Goal: Transaction & Acquisition: Purchase product/service

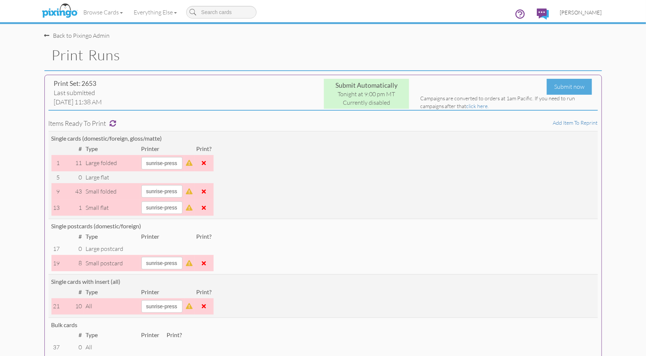
click at [579, 12] on span "[PERSON_NAME]" at bounding box center [581, 12] width 42 height 6
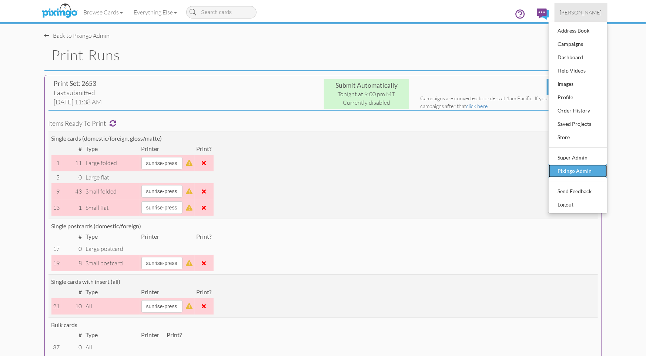
click at [586, 165] on div "Pixingo Admin" at bounding box center [578, 170] width 44 height 11
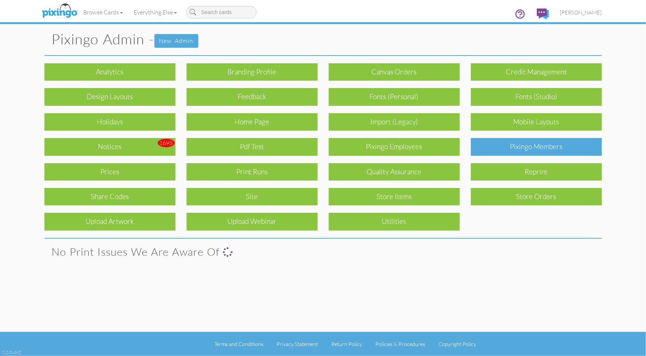
click at [550, 146] on div "Pixingo Members" at bounding box center [536, 146] width 131 height 17
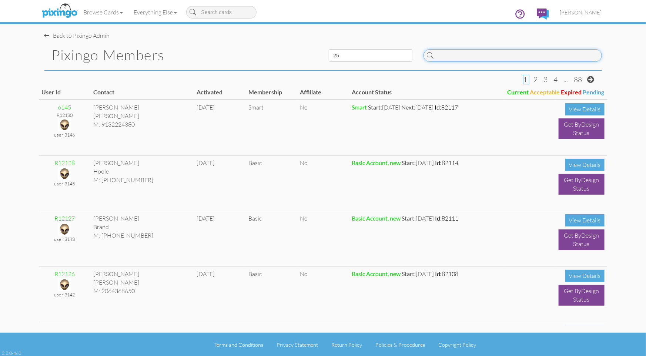
click at [488, 60] on input at bounding box center [512, 55] width 178 height 13
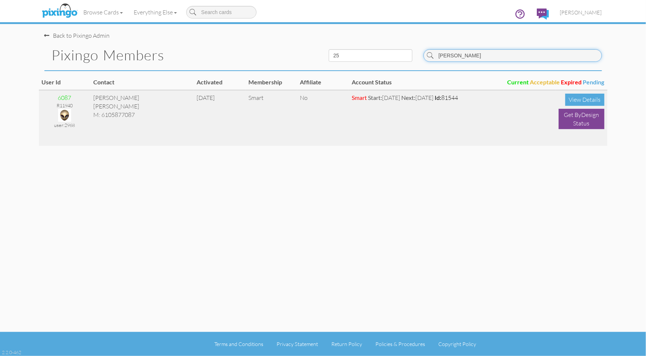
type input "moyer"
click at [67, 113] on img at bounding box center [64, 115] width 13 height 13
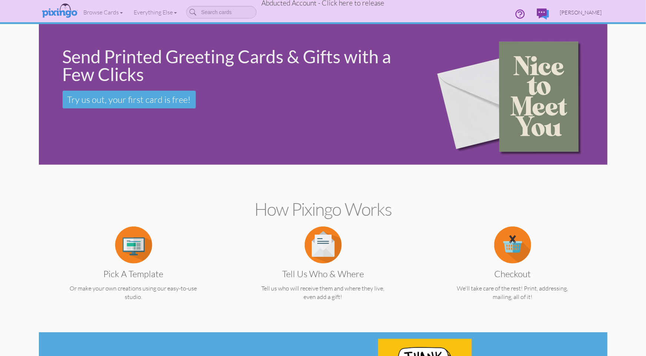
click at [582, 12] on span "Frank Moyer" at bounding box center [581, 12] width 42 height 6
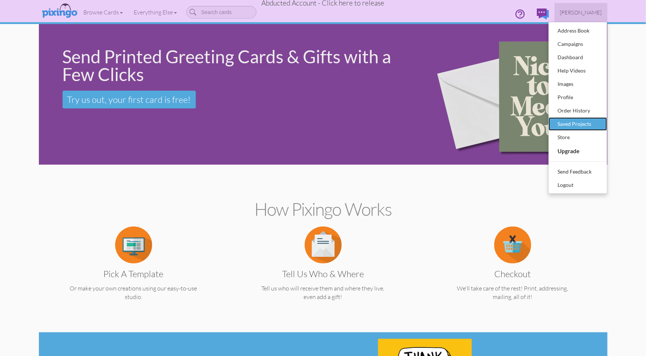
click at [587, 119] on div "Saved Projects" at bounding box center [578, 123] width 44 height 11
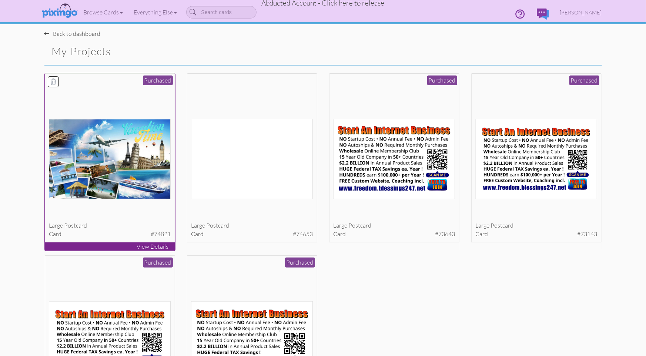
click at [132, 167] on img at bounding box center [110, 159] width 122 height 80
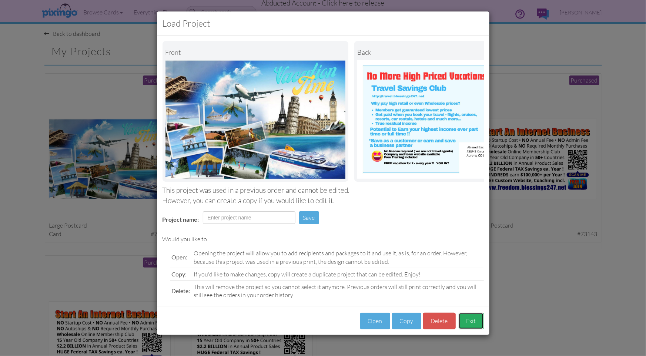
click at [470, 322] on button "Exit" at bounding box center [470, 321] width 25 height 17
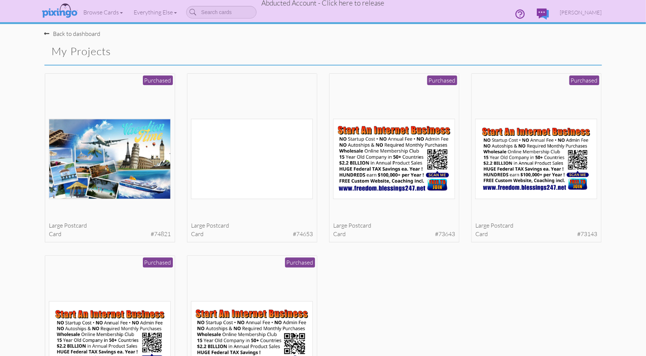
click at [473, 318] on div "large postcard card #74821 Purchased View Details" at bounding box center [323, 255] width 568 height 364
click at [347, 5] on span "Abducted Account - Click here to release" at bounding box center [323, 3] width 123 height 9
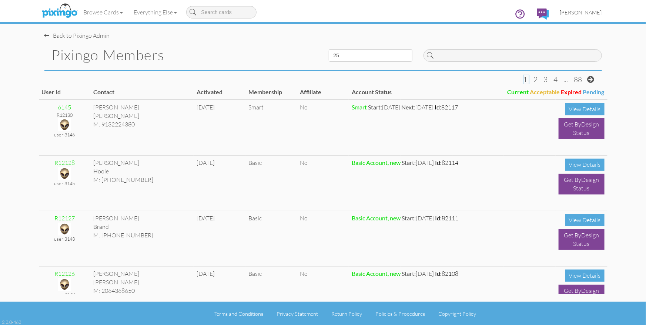
click at [582, 14] on span "[PERSON_NAME]" at bounding box center [581, 12] width 42 height 6
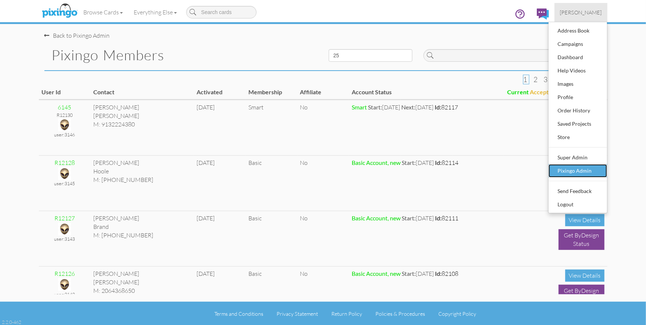
click at [572, 171] on div "Pixingo Admin" at bounding box center [578, 170] width 44 height 11
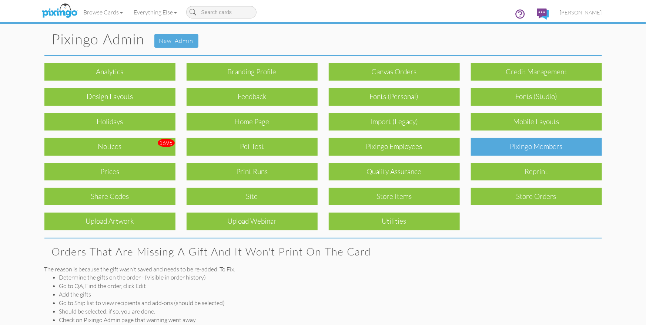
click at [515, 149] on div "Pixingo Members" at bounding box center [536, 146] width 131 height 17
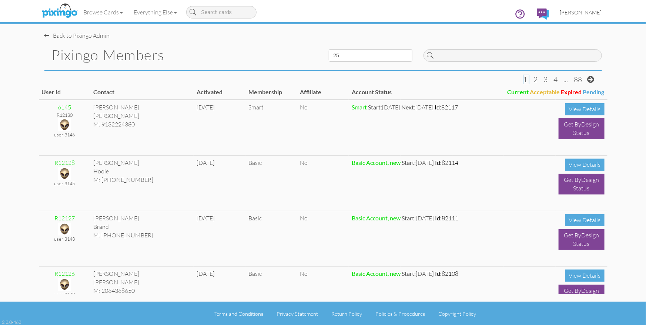
click at [581, 12] on span "[PERSON_NAME]" at bounding box center [581, 12] width 42 height 6
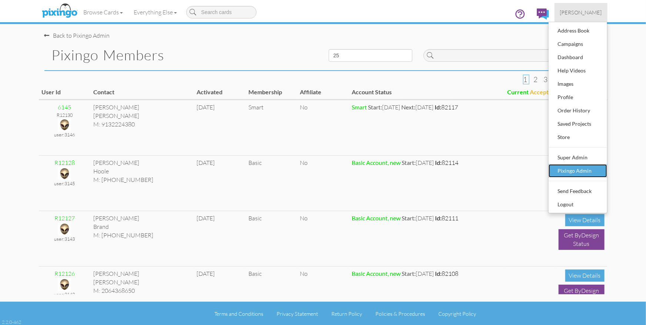
click at [570, 171] on div "Pixingo Admin" at bounding box center [578, 170] width 44 height 11
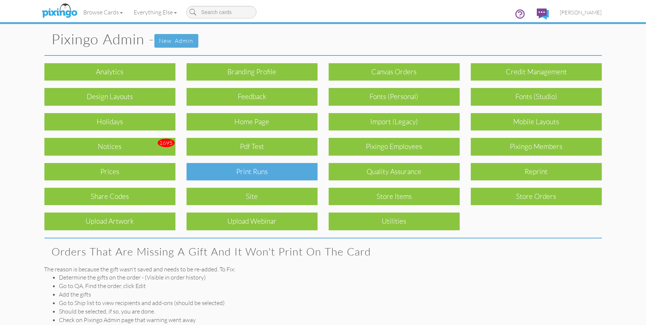
click at [271, 178] on div "Print Runs" at bounding box center [251, 171] width 131 height 17
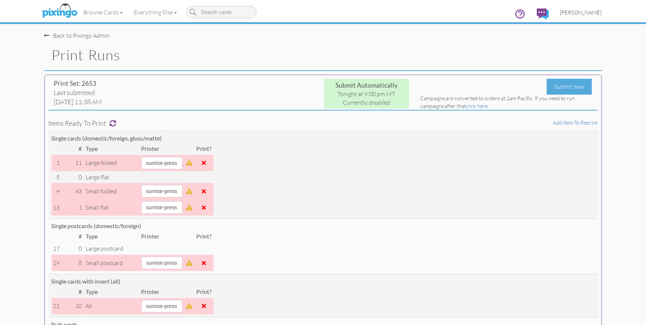
click at [583, 17] on link "[PERSON_NAME]" at bounding box center [580, 12] width 53 height 19
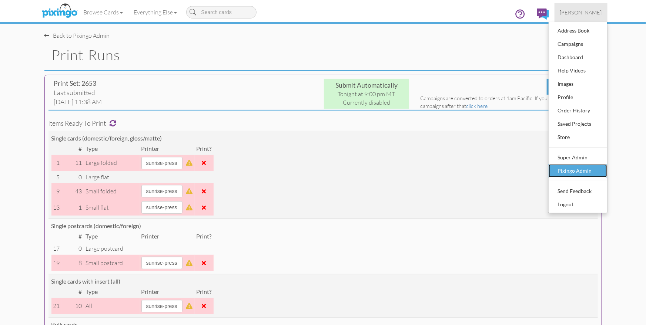
click at [574, 169] on div "Pixingo Admin" at bounding box center [578, 170] width 44 height 11
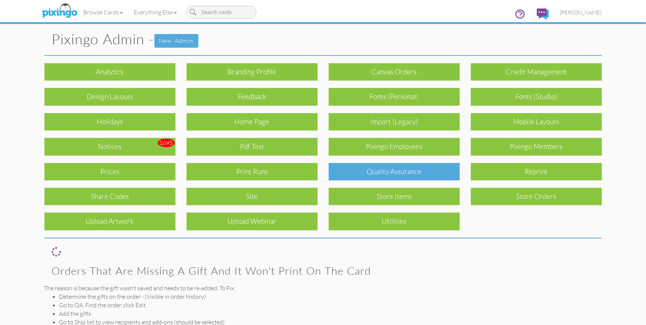
click at [416, 169] on div "Quality Assurance" at bounding box center [393, 171] width 131 height 17
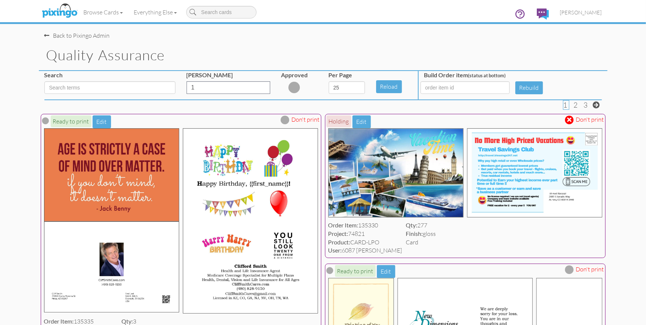
click at [568, 119] on span at bounding box center [569, 120] width 4 height 6
click at [578, 14] on span "[PERSON_NAME]" at bounding box center [581, 12] width 42 height 6
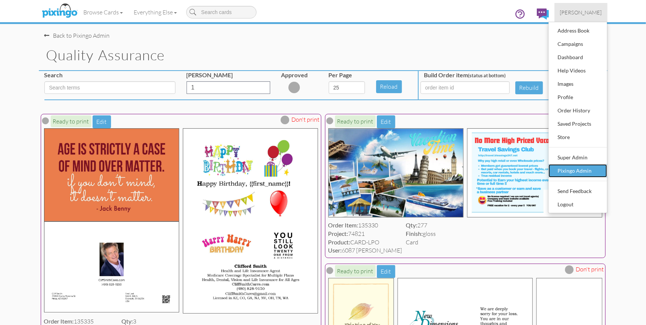
click at [570, 165] on link "Pixingo Admin" at bounding box center [577, 170] width 58 height 13
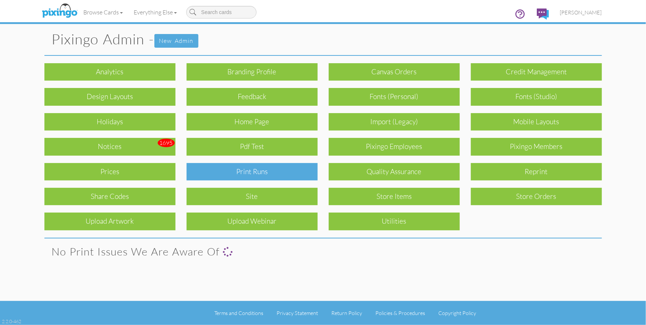
click at [272, 168] on div "Print Runs" at bounding box center [251, 171] width 131 height 17
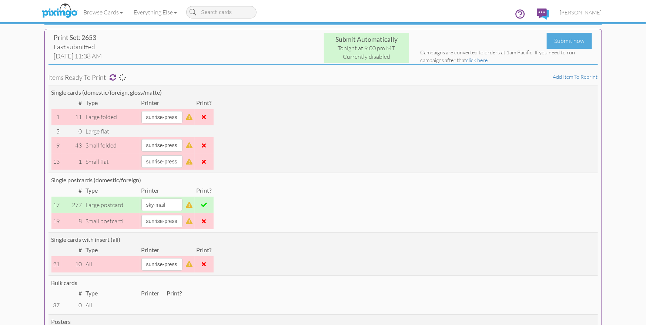
scroll to position [52, 0]
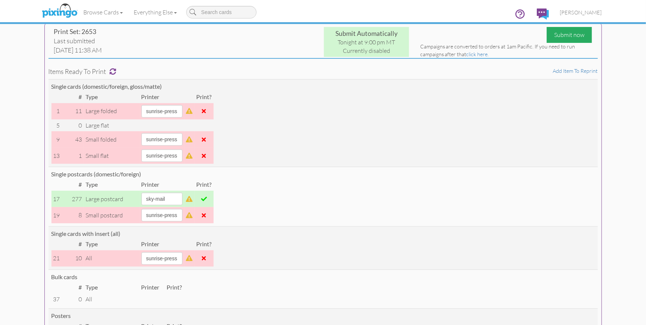
click at [567, 36] on div "Submit now" at bounding box center [568, 35] width 45 height 16
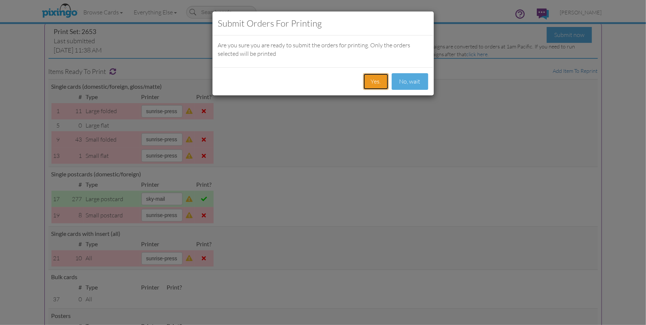
click at [374, 79] on button "Yes." at bounding box center [376, 81] width 26 height 17
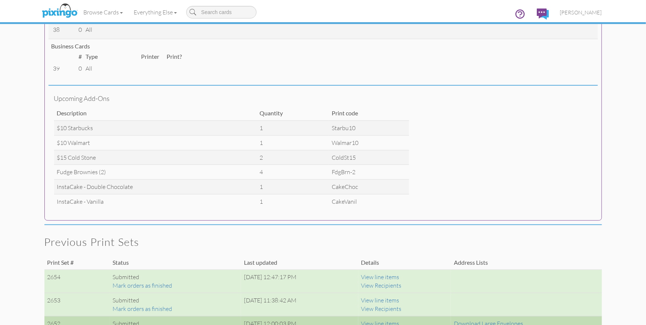
scroll to position [358, 0]
click at [582, 9] on span "[PERSON_NAME]" at bounding box center [581, 12] width 42 height 6
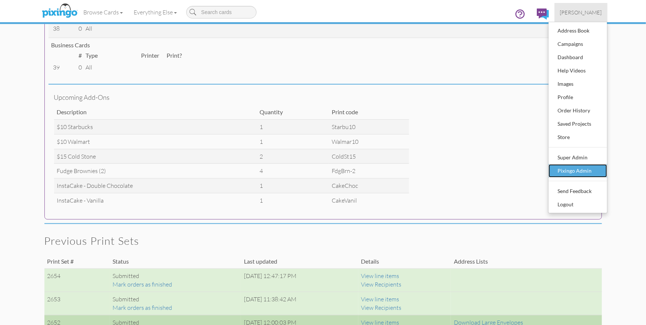
click at [574, 167] on div "Pixingo Admin" at bounding box center [578, 170] width 44 height 11
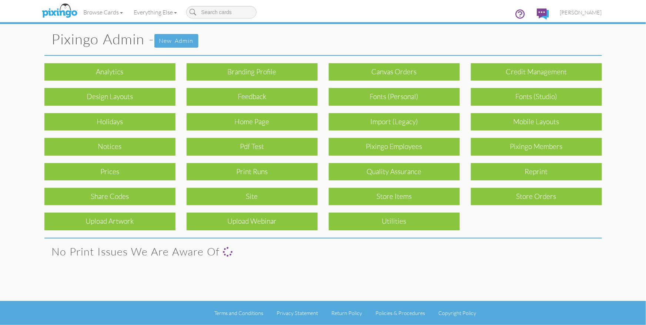
drag, startPoint x: 520, startPoint y: 150, endPoint x: 525, endPoint y: 154, distance: 6.9
click at [520, 151] on div "Pixingo Members" at bounding box center [536, 146] width 131 height 17
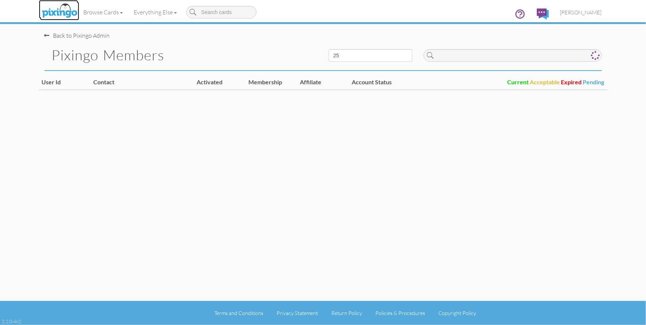
click at [53, 13] on img at bounding box center [59, 11] width 39 height 18
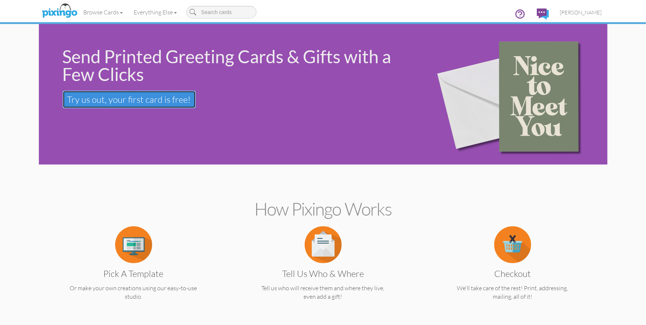
click at [114, 98] on span "Try us out, your first card is free!" at bounding box center [129, 99] width 124 height 11
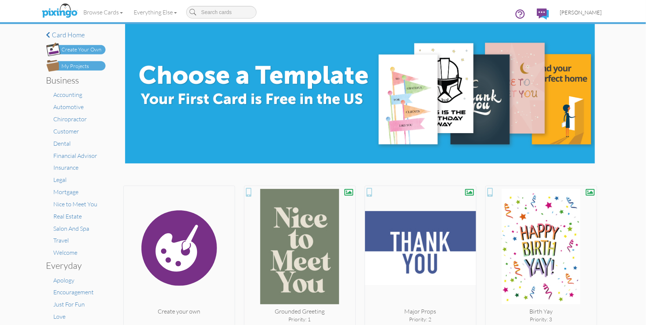
click at [582, 13] on span "[PERSON_NAME]" at bounding box center [581, 12] width 42 height 6
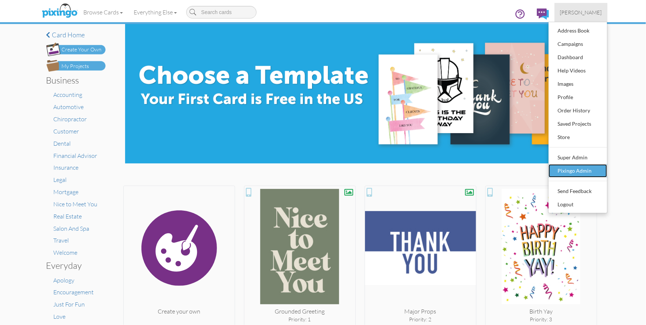
click at [579, 167] on div "Pixingo Admin" at bounding box center [578, 170] width 44 height 11
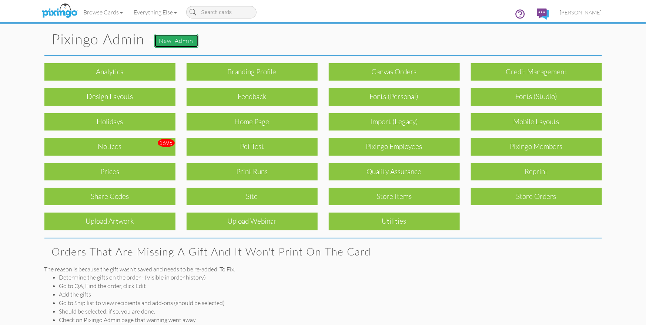
click at [170, 43] on link "New admin" at bounding box center [176, 41] width 44 height 14
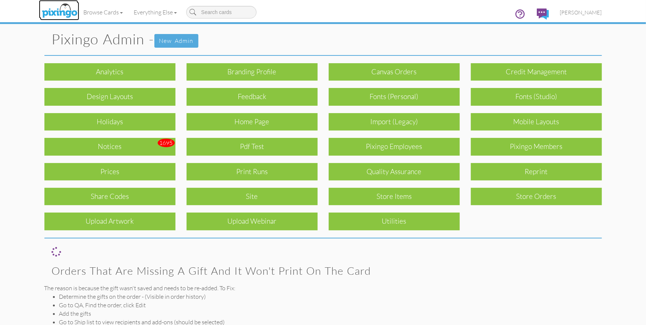
click at [63, 11] on img at bounding box center [59, 11] width 39 height 18
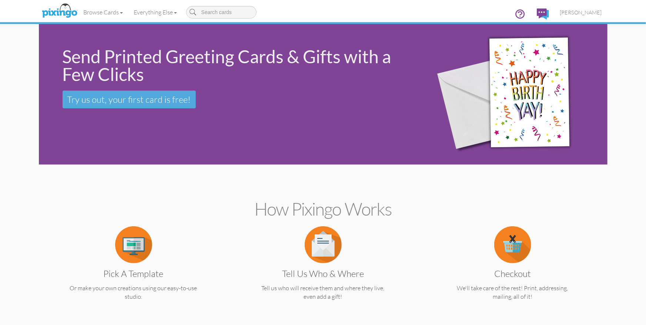
click at [576, 13] on span "[PERSON_NAME]" at bounding box center [581, 12] width 42 height 6
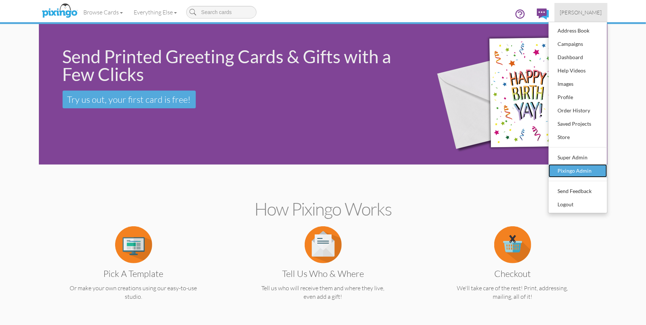
click at [571, 166] on div "Pixingo Admin" at bounding box center [578, 170] width 44 height 11
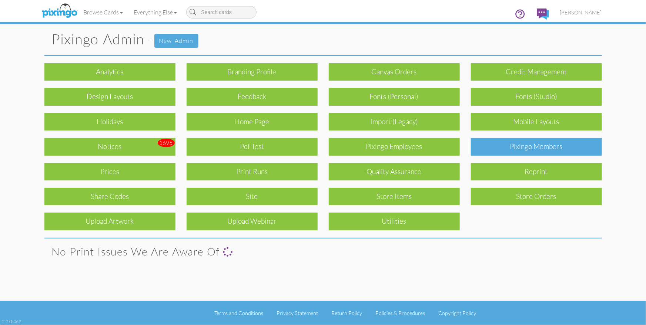
click at [547, 149] on div "Pixingo Members" at bounding box center [536, 146] width 131 height 17
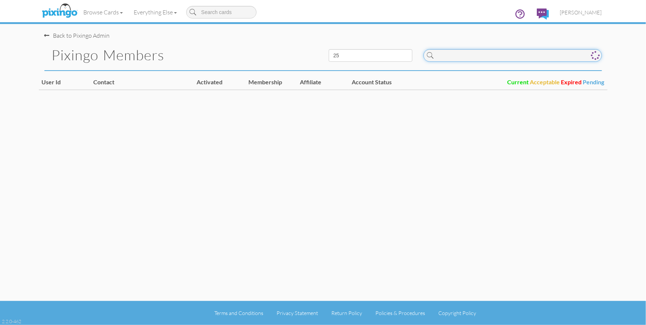
click at [456, 56] on input at bounding box center [512, 55] width 178 height 13
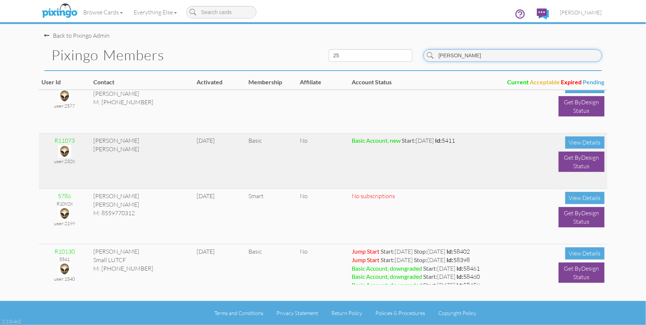
scroll to position [106, 0]
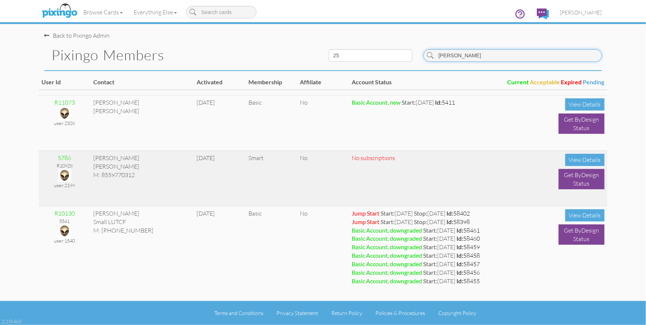
type input "william"
click at [65, 174] on img at bounding box center [64, 175] width 13 height 13
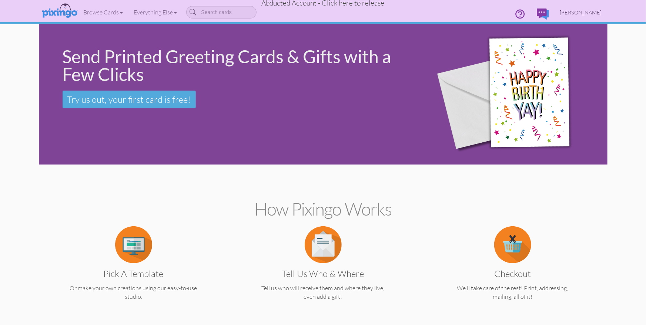
click at [580, 13] on span "William Smith" at bounding box center [581, 12] width 42 height 6
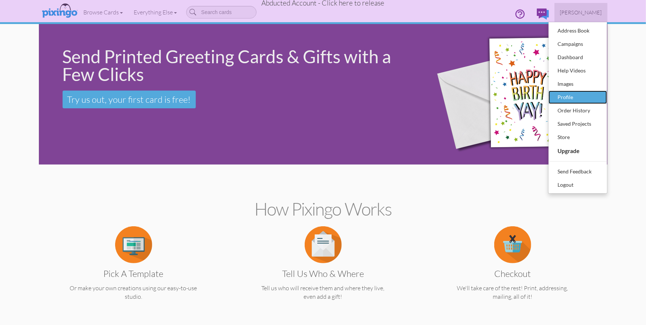
click at [568, 97] on div "Profile" at bounding box center [578, 97] width 44 height 11
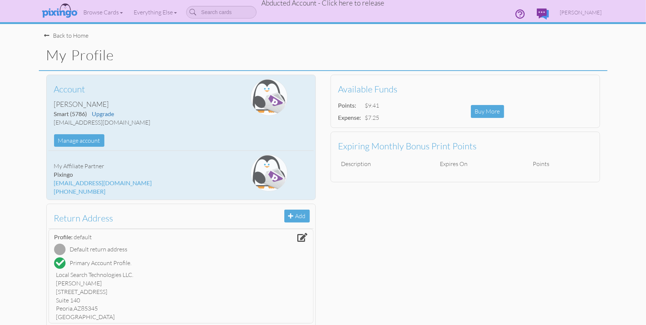
drag, startPoint x: 76, startPoint y: 123, endPoint x: 150, endPoint y: 124, distance: 74.0
click at [181, 125] on div "support@localsearchtechnologies.com" at bounding box center [136, 122] width 165 height 9
copy div "support@localsearchtechnologies.com"
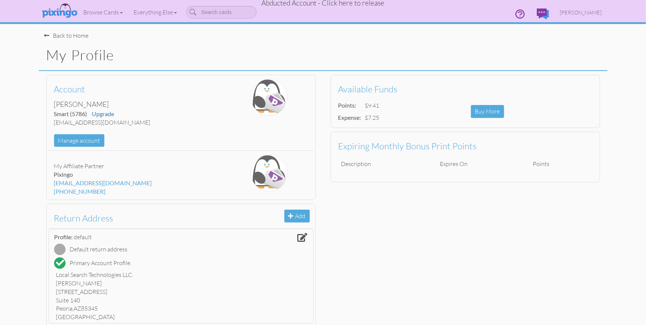
click at [328, 4] on span "Abducted Account - Click here to release" at bounding box center [323, 3] width 123 height 9
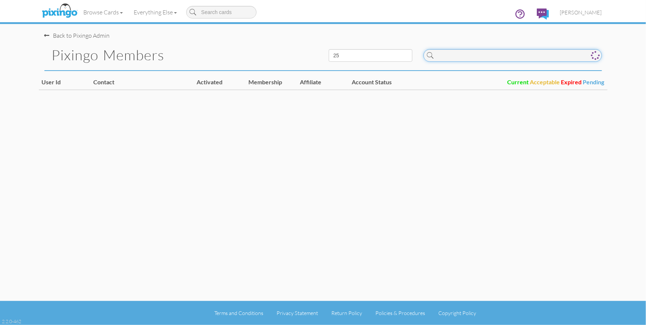
click at [442, 54] on input at bounding box center [512, 55] width 178 height 13
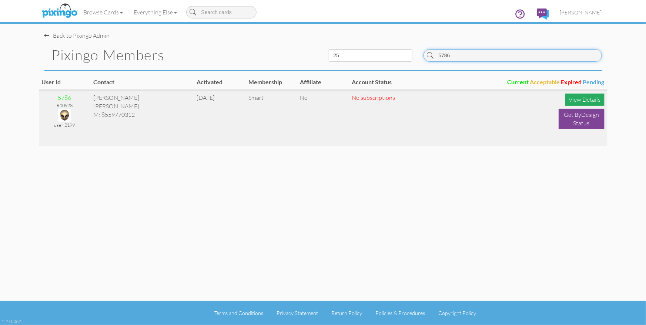
type input "5786"
click at [575, 99] on div "View Details" at bounding box center [584, 100] width 39 height 12
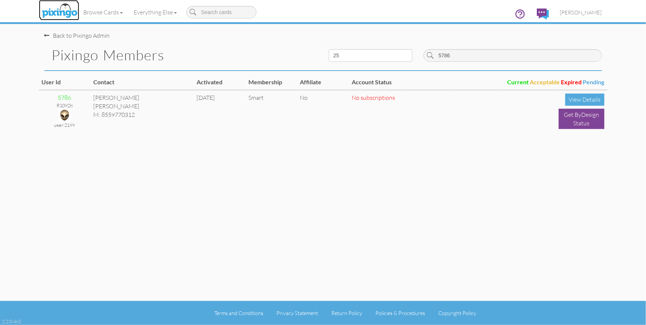
click at [63, 13] on img at bounding box center [59, 11] width 39 height 18
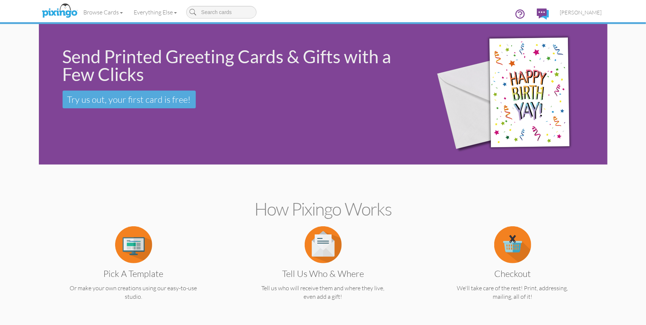
click at [416, 12] on div "Browse Cards Business Accounting Automotive Chiropractor Customer Dental Financ…" at bounding box center [322, 14] width 557 height 29
click at [58, 7] on img at bounding box center [59, 11] width 39 height 18
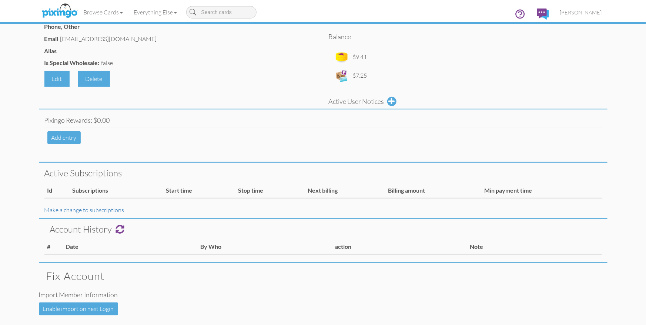
scroll to position [131, 0]
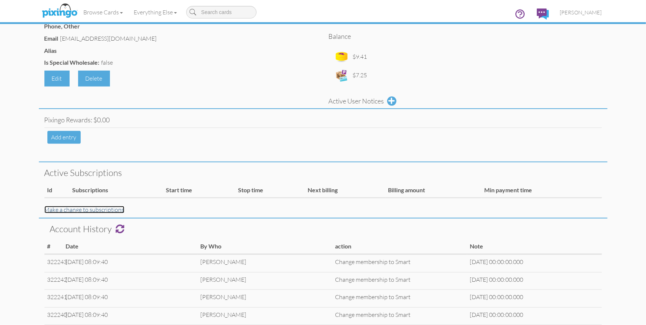
click at [90, 208] on link "Make a change to subscriptions" at bounding box center [84, 209] width 80 height 7
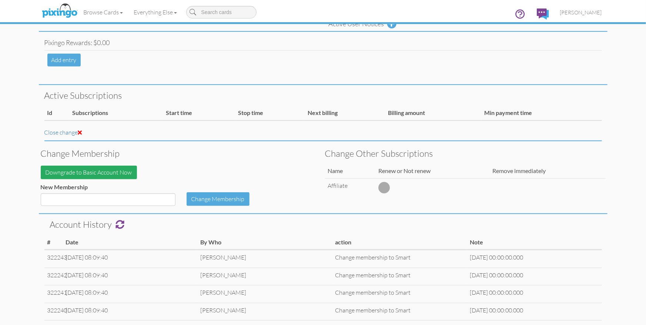
scroll to position [206, 0]
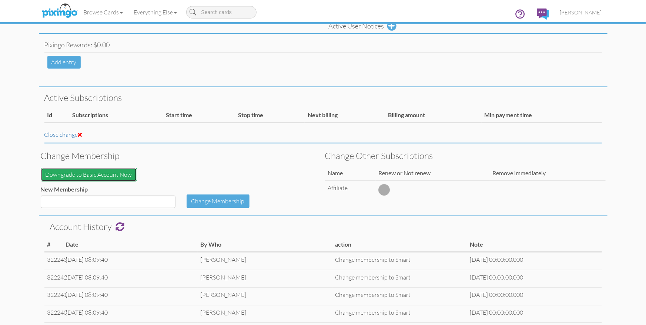
click at [111, 171] on button "Downgrade to Basic Account Now" at bounding box center [89, 175] width 96 height 14
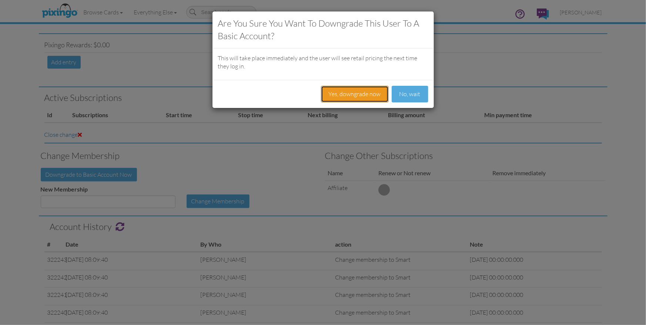
click at [340, 94] on button "Yes, downgrade now" at bounding box center [355, 94] width 68 height 17
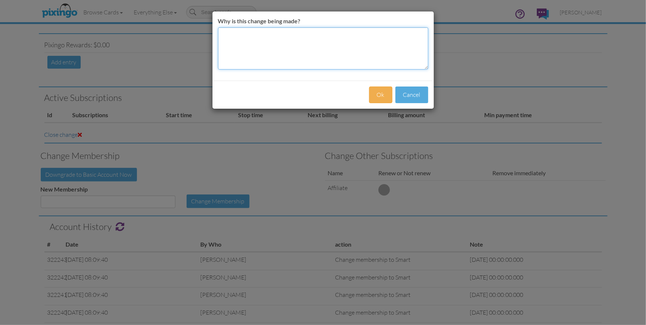
click at [239, 42] on textarea "Why is this change being made?" at bounding box center [323, 48] width 210 height 42
type textarea "not on auto membership since [DATE]"
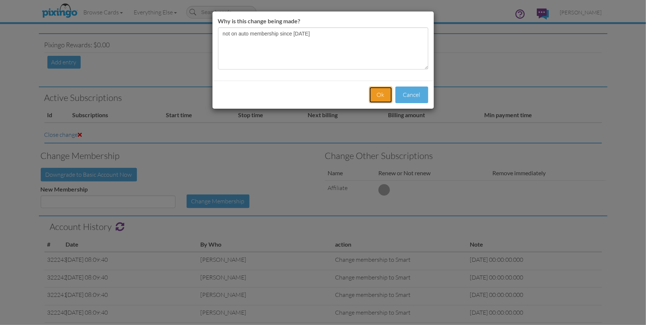
click at [382, 95] on button "Ok" at bounding box center [380, 95] width 23 height 17
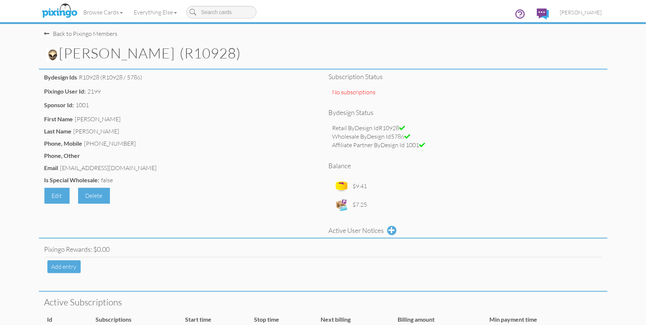
scroll to position [0, 0]
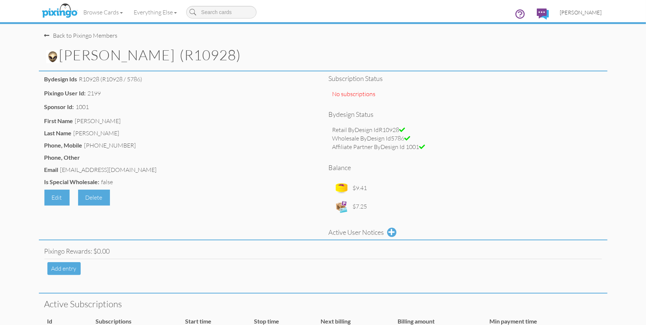
click at [584, 12] on span "[PERSON_NAME]" at bounding box center [581, 12] width 42 height 6
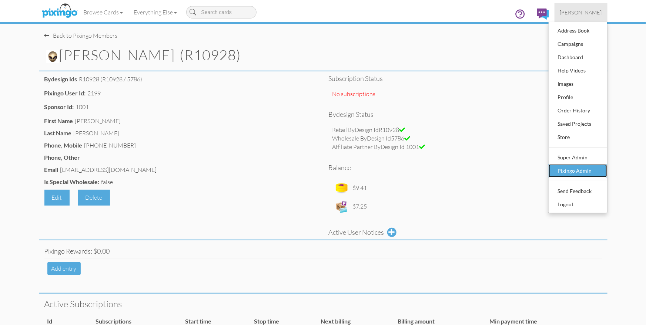
click at [584, 166] on div "Pixingo Admin" at bounding box center [578, 170] width 44 height 11
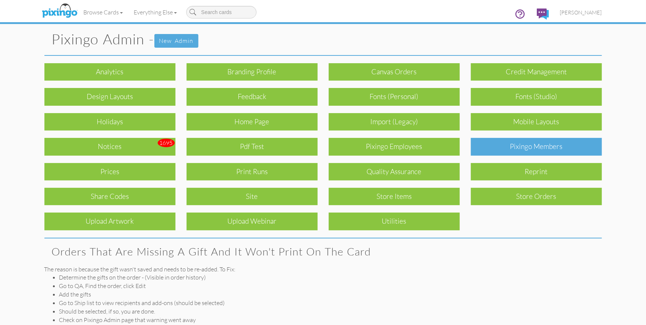
click at [529, 149] on div "Pixingo Members" at bounding box center [536, 146] width 131 height 17
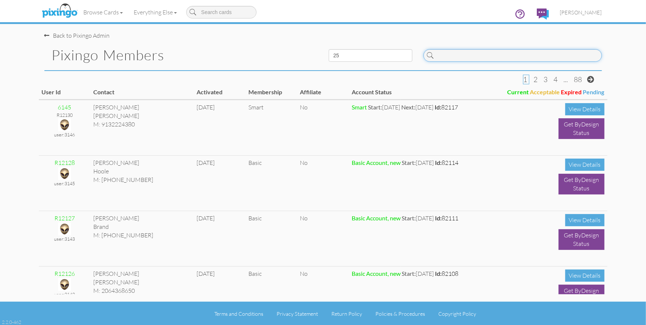
click at [499, 56] on input at bounding box center [512, 55] width 178 height 13
type input "5786"
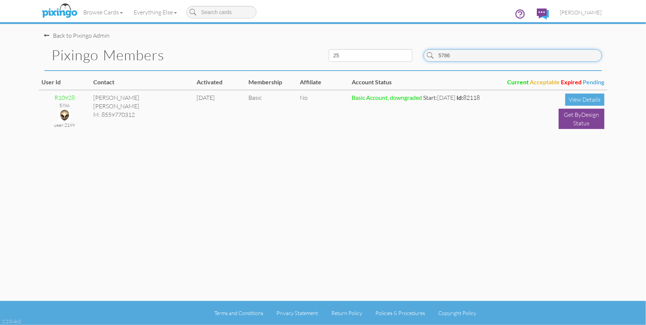
drag, startPoint x: 462, startPoint y: 53, endPoint x: 430, endPoint y: 58, distance: 32.1
click at [426, 54] on input "5786" at bounding box center [512, 55] width 178 height 13
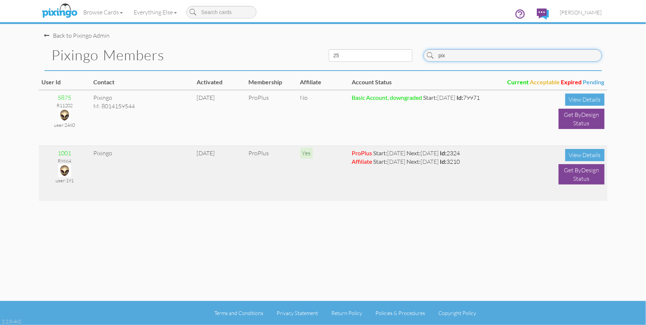
type input "pix"
click at [66, 169] on img at bounding box center [64, 170] width 13 height 13
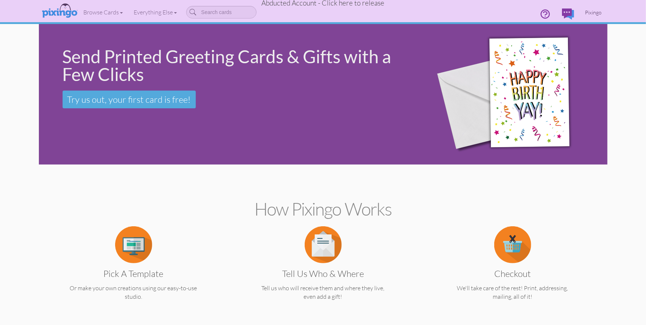
click at [596, 13] on span "Pixingo" at bounding box center [593, 12] width 17 height 6
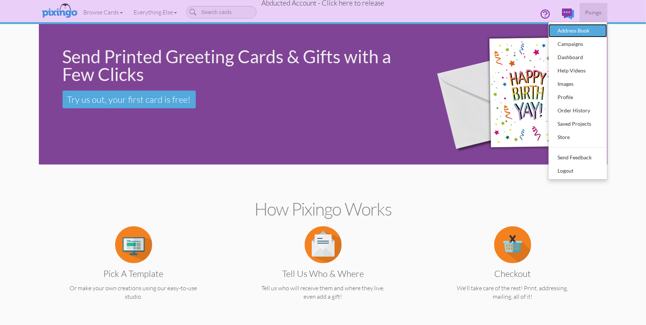
click at [566, 31] on div "Address Book" at bounding box center [578, 30] width 44 height 11
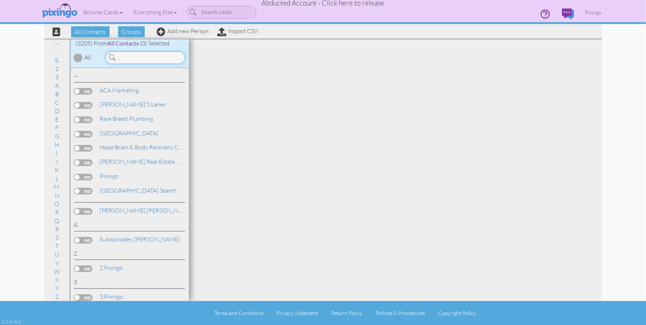
click at [135, 57] on input at bounding box center [145, 57] width 80 height 13
click at [131, 58] on input at bounding box center [145, 57] width 80 height 13
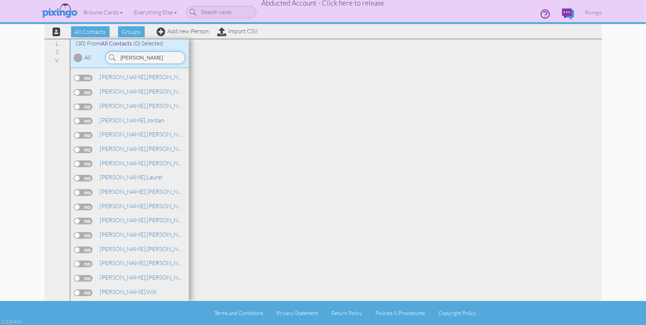
scroll to position [235, 0]
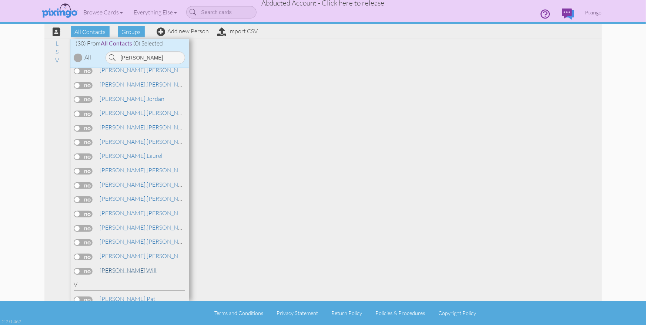
click at [107, 267] on span "Smith," at bounding box center [123, 270] width 47 height 7
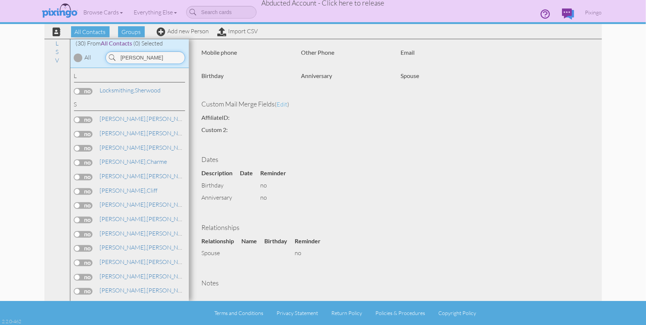
drag, startPoint x: 149, startPoint y: 60, endPoint x: 108, endPoint y: 58, distance: 40.8
click at [108, 58] on input "smith" at bounding box center [145, 57] width 80 height 13
drag, startPoint x: 144, startPoint y: 59, endPoint x: 107, endPoint y: 57, distance: 37.1
click at [107, 57] on input "william" at bounding box center [145, 57] width 80 height 13
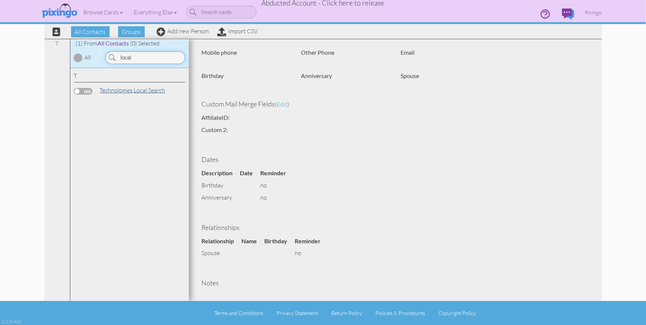
type input "local"
click at [120, 88] on span "Technologies," at bounding box center [117, 90] width 34 height 7
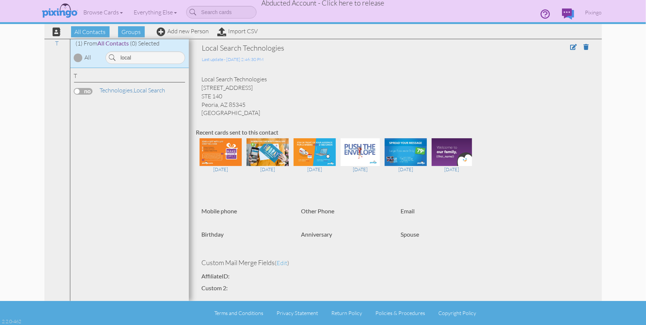
click at [299, 4] on span "Abducted Account - Click here to release" at bounding box center [323, 3] width 123 height 9
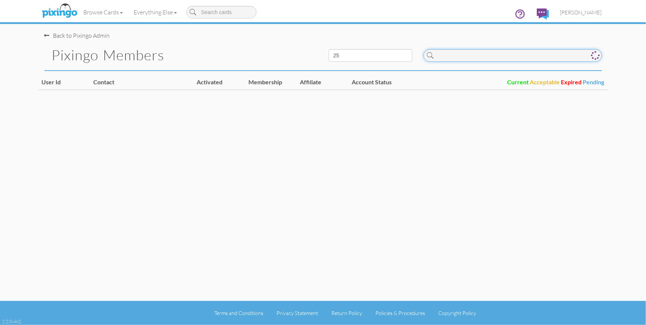
click at [458, 61] on input at bounding box center [512, 55] width 178 height 13
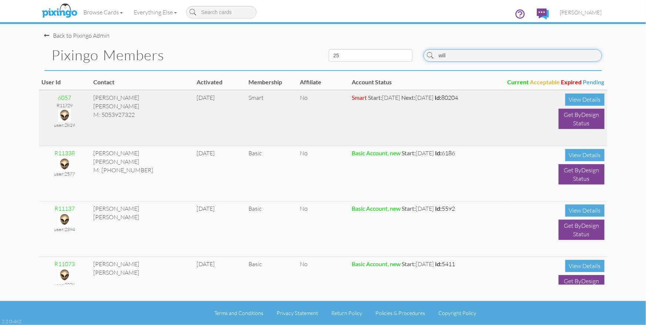
type input "will"
click at [62, 112] on img at bounding box center [64, 115] width 13 height 13
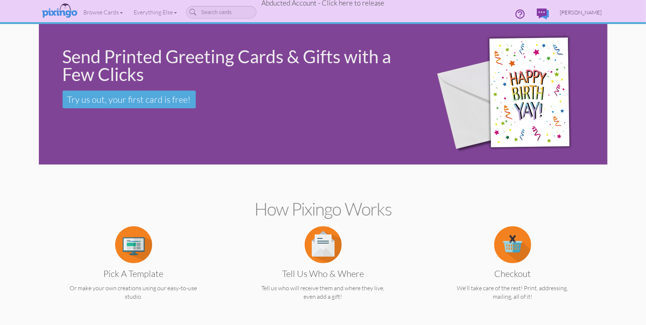
click at [581, 11] on span "[PERSON_NAME]" at bounding box center [581, 12] width 42 height 6
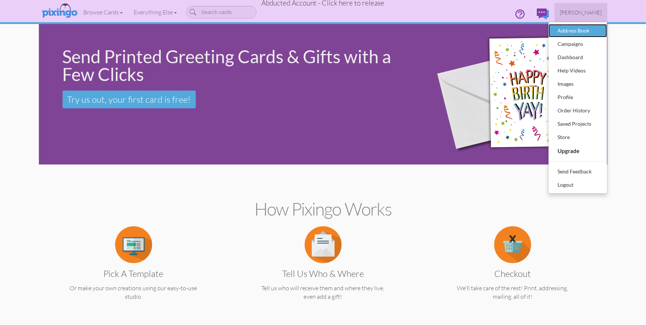
click at [567, 27] on div "Address Book" at bounding box center [578, 30] width 44 height 11
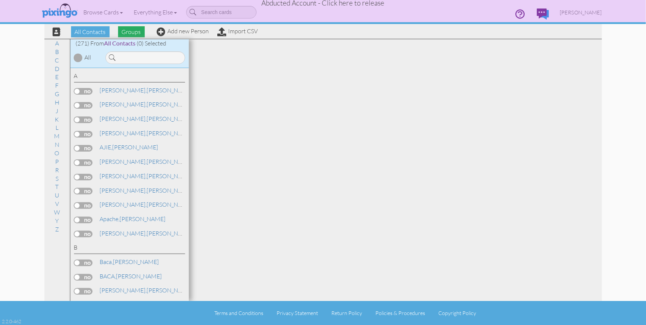
click at [139, 32] on span "Groups" at bounding box center [131, 31] width 27 height 11
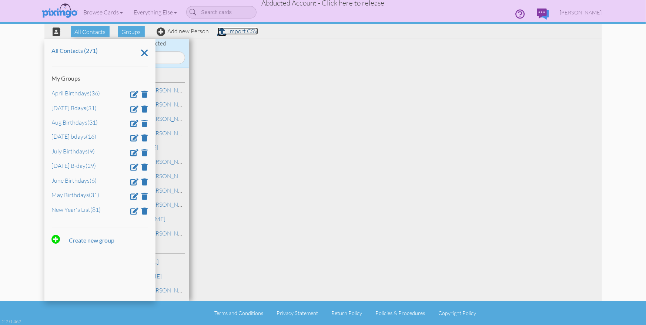
click at [226, 31] on link "Import CSV" at bounding box center [238, 30] width 40 height 7
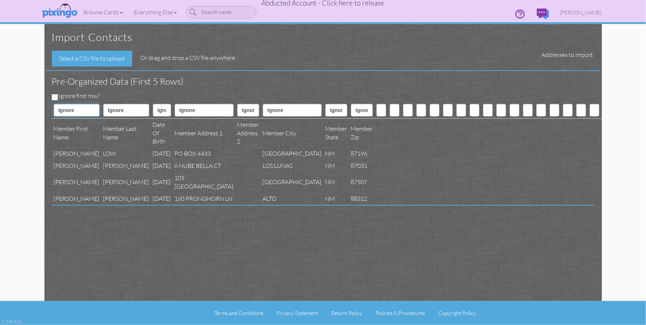
click at [64, 110] on select "Ignore ---------- First name Last name ---------- Address 1 Address 2 City Stat…" at bounding box center [77, 110] width 46 height 13
select select "object:18164"
click at [54, 104] on select "Ignore ---------- First name Last name ---------- Address 1 Address 2 City Stat…" at bounding box center [77, 110] width 46 height 13
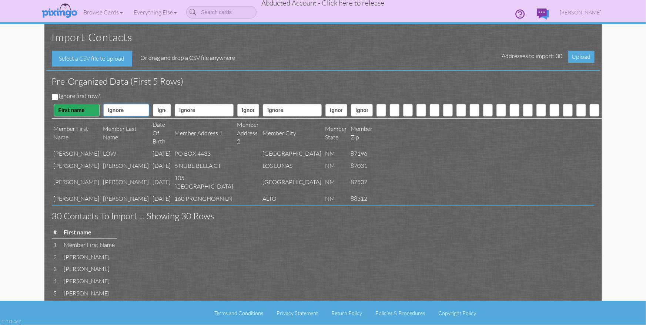
click at [103, 108] on select "Ignore ---------- First name Last name ---------- Address 1 Address 2 City Stat…" at bounding box center [126, 110] width 46 height 13
select select "object:18165"
click at [103, 104] on select "Ignore ---------- First name Last name ---------- Address 1 Address 2 City Stat…" at bounding box center [126, 110] width 46 height 13
click at [153, 107] on select "Ignore ---------- First name Last name ---------- Address 1 Address 2 City Stat…" at bounding box center [162, 110] width 18 height 13
select select "object:18175"
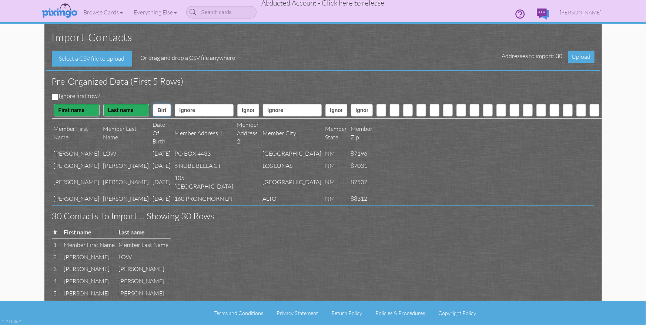
click at [153, 104] on select "Ignore ---------- First name Last name ---------- Address 1 Address 2 City Stat…" at bounding box center [162, 110] width 18 height 13
click at [175, 110] on select "Ignore ---------- First name Last name ---------- Address 1 Address 2 City Stat…" at bounding box center [204, 110] width 59 height 13
select select "object:18167"
click at [175, 104] on select "Ignore ---------- First name Last name ---------- Address 1 Address 2 City Stat…" at bounding box center [204, 110] width 59 height 13
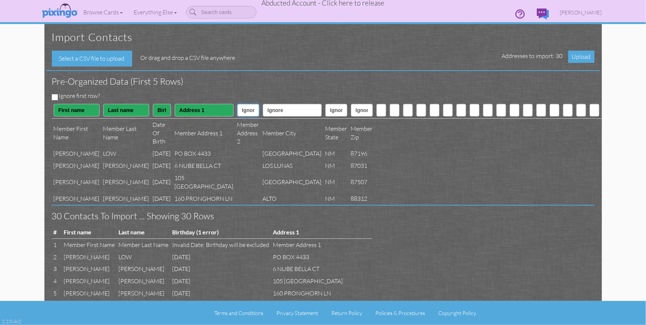
click at [237, 112] on select "Ignore ---------- First name Last name ---------- Address 1 Address 2 City Stat…" at bounding box center [248, 110] width 22 height 13
select select "object:18168"
click at [237, 104] on select "Ignore ---------- First name Last name ---------- Address 1 Address 2 City Stat…" at bounding box center [248, 110] width 22 height 13
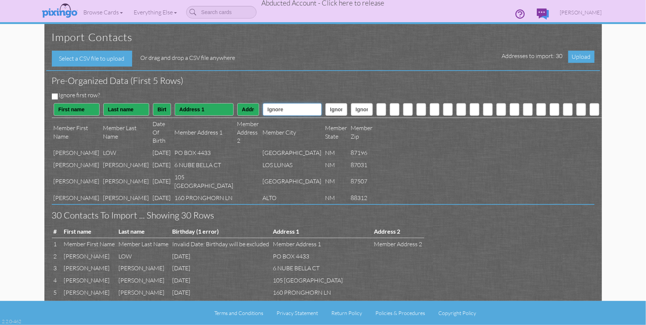
click at [263, 111] on select "Ignore ---------- First name Last name ---------- Address 1 Address 2 City Stat…" at bounding box center [292, 109] width 59 height 13
select select "object:18169"
click at [263, 103] on select "Ignore ---------- First name Last name ---------- Address 1 Address 2 City Stat…" at bounding box center [292, 109] width 59 height 13
click at [325, 112] on select "Ignore ---------- First name Last name ---------- Address 1 Address 2 City Stat…" at bounding box center [336, 109] width 22 height 13
select select "object:18170"
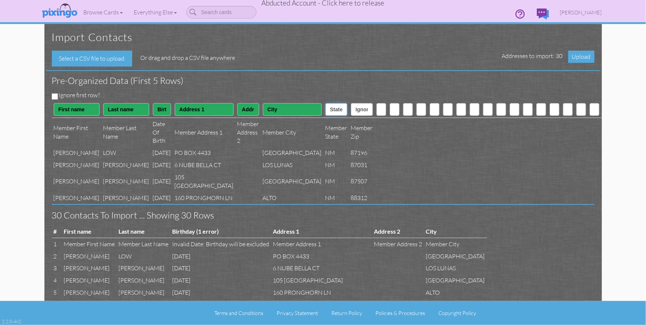
click at [325, 103] on select "Ignore ---------- First name Last name ---------- Address 1 Address 2 City Stat…" at bounding box center [336, 109] width 22 height 13
click at [351, 112] on select "Ignore ---------- First name Last name ---------- Address 1 Address 2 City Stat…" at bounding box center [362, 109] width 22 height 13
select select "object:18171"
click at [351, 103] on select "Ignore ---------- First name Last name ---------- Address 1 Address 2 City Stat…" at bounding box center [362, 109] width 22 height 13
click at [56, 94] on div "Ignore first row?" at bounding box center [320, 96] width 548 height 10
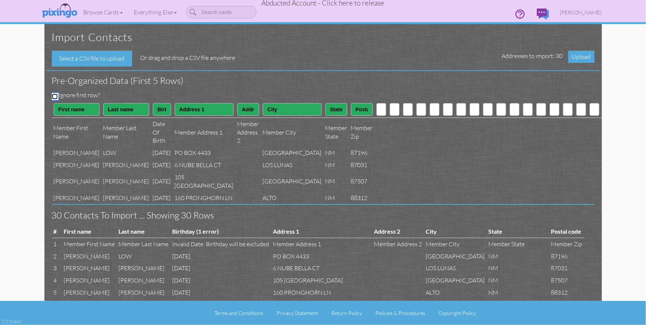
click at [56, 95] on input "Ignore first row?" at bounding box center [55, 97] width 6 height 6
checkbox input "true"
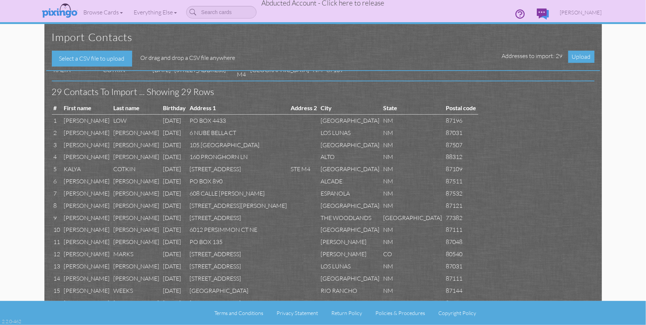
scroll to position [0, 0]
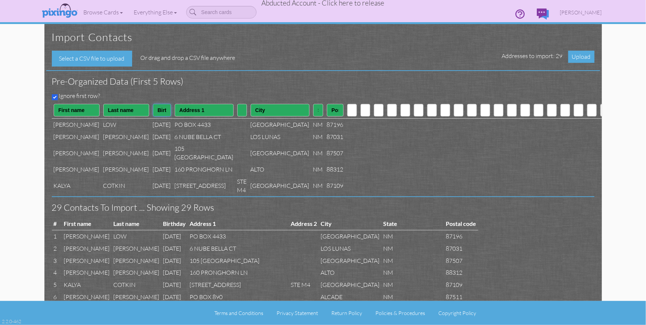
click at [153, 113] on select "Ignore ---------- First name Last name ---------- Address 1 Address 2 City Stat…" at bounding box center [162, 110] width 18 height 13
select select "object:18162"
click at [153, 104] on select "Ignore ---------- First name Last name ---------- Address 1 Address 2 City Stat…" at bounding box center [162, 110] width 18 height 13
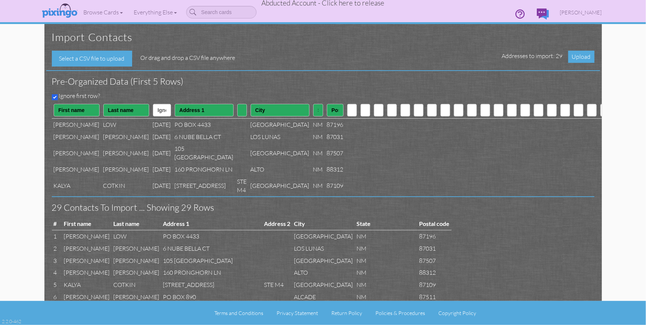
click at [558, 176] on td at bounding box center [564, 170] width 13 height 12
click at [577, 59] on span "Upload" at bounding box center [581, 57] width 26 height 12
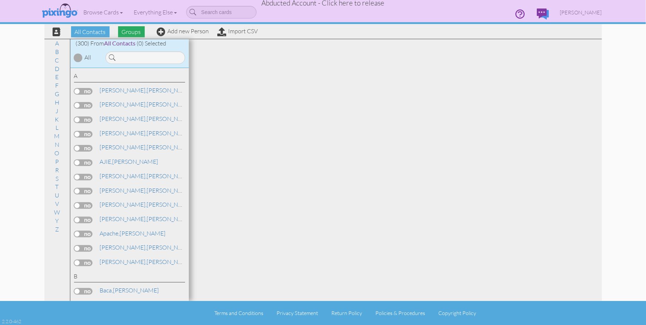
click at [130, 34] on span "Groups" at bounding box center [131, 31] width 27 height 11
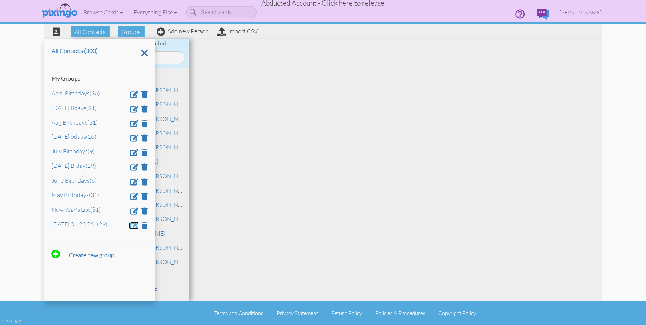
click at [133, 228] on span at bounding box center [135, 225] width 8 height 7
drag, startPoint x: 128, startPoint y: 230, endPoint x: 42, endPoint y: 230, distance: 85.8
click at [42, 230] on div "All Contacts Groups Add new Person Import CSV All Contacts (300) My Groups Apri…" at bounding box center [323, 150] width 568 height 301
type input "Sept 2025 Bdays"
click at [76, 246] on span at bounding box center [73, 246] width 7 height 11
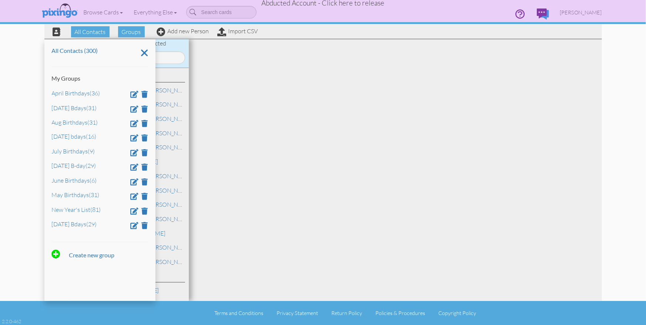
drag, startPoint x: 450, startPoint y: 155, endPoint x: 623, endPoint y: 60, distance: 197.7
click at [458, 151] on div at bounding box center [395, 170] width 413 height 262
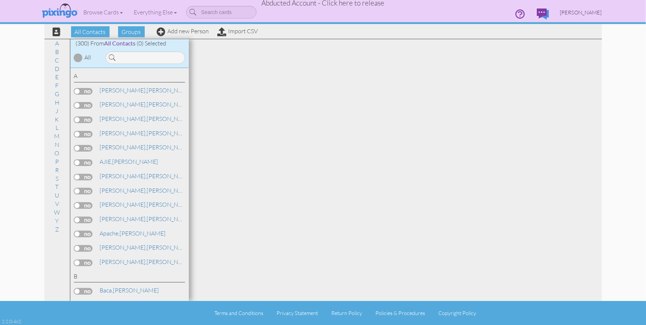
click at [578, 10] on span "[PERSON_NAME]" at bounding box center [581, 12] width 42 height 6
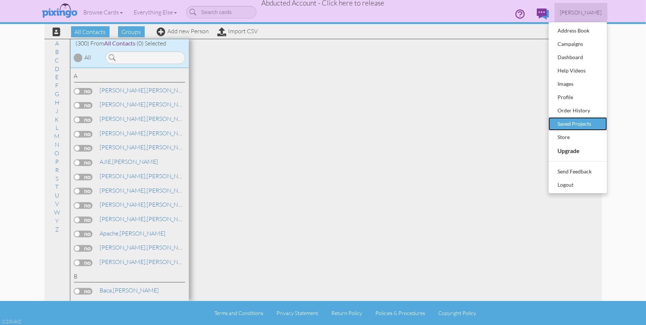
click at [582, 119] on div "Saved Projects" at bounding box center [578, 123] width 44 height 11
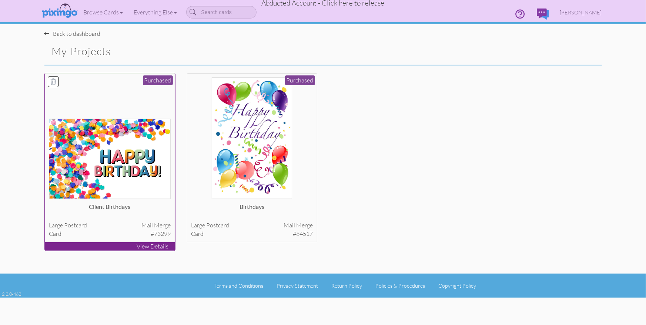
click at [120, 146] on img at bounding box center [110, 159] width 122 height 80
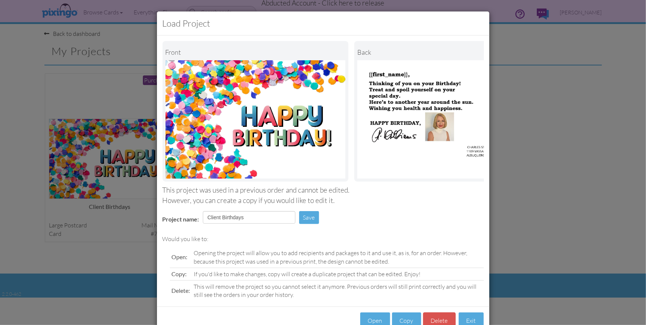
scroll to position [21, 0]
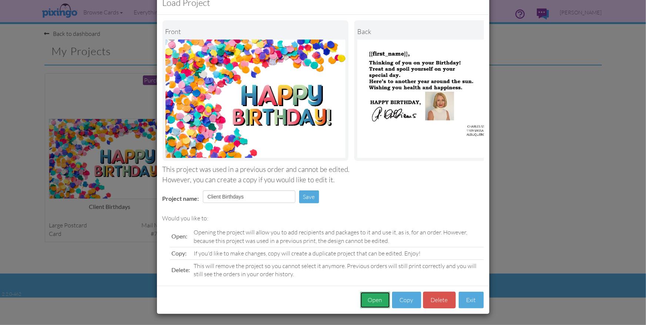
click at [375, 299] on button "Open" at bounding box center [375, 300] width 30 height 17
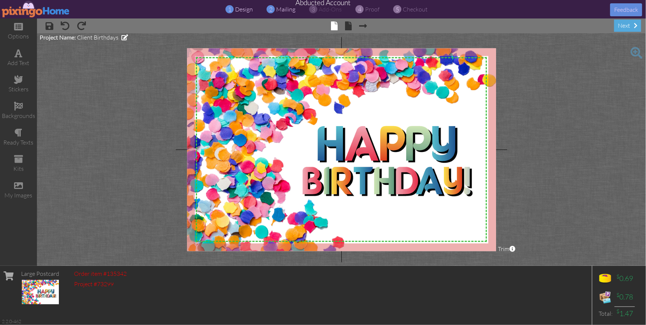
click at [281, 9] on span "mailing" at bounding box center [285, 9] width 19 height 7
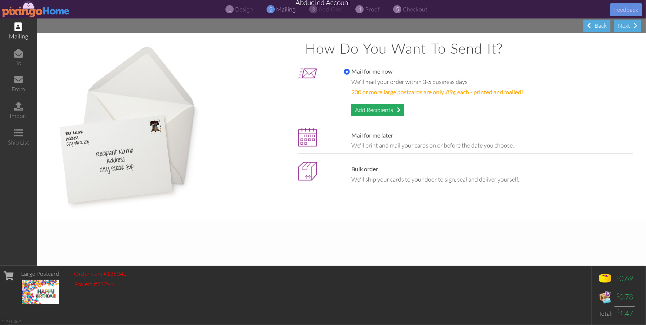
click at [367, 111] on div "Add Recipients" at bounding box center [377, 110] width 53 height 12
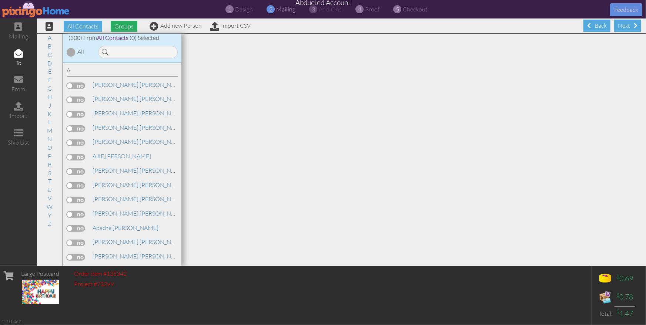
click at [123, 28] on span "Groups" at bounding box center [124, 26] width 27 height 11
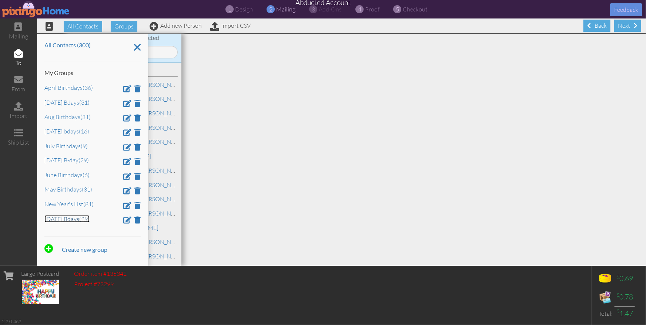
click at [53, 219] on link "Sept 2025 Bdays (29)" at bounding box center [66, 218] width 45 height 7
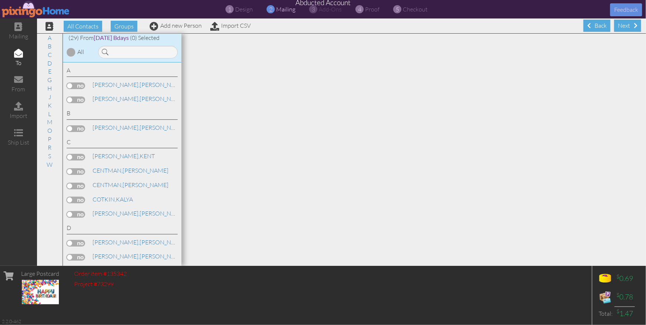
click at [70, 50] on div at bounding box center [71, 52] width 9 height 9
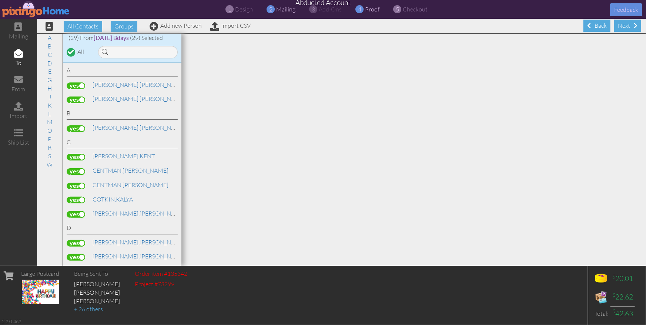
click at [369, 8] on span "proof" at bounding box center [372, 9] width 14 height 7
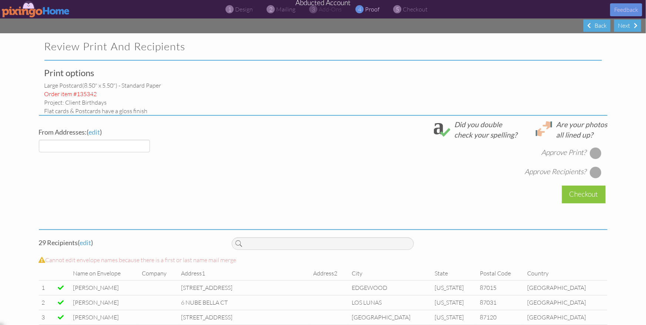
select select "object:22535"
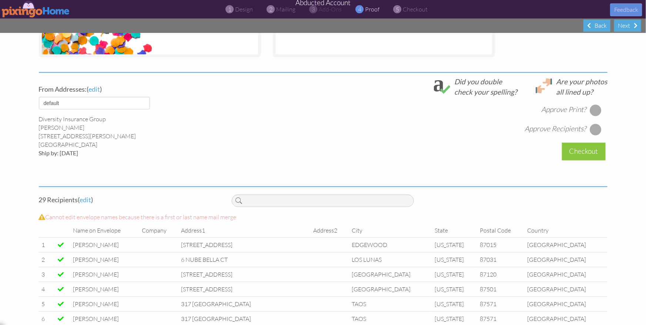
scroll to position [253, 0]
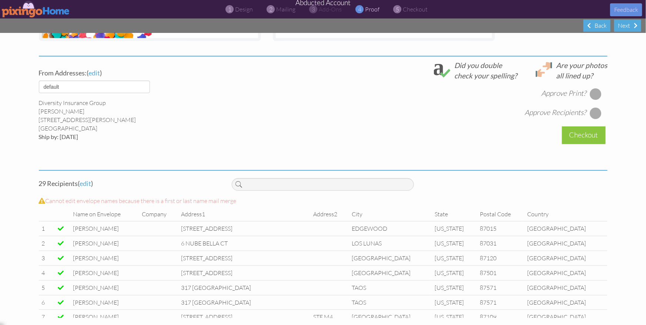
click at [597, 94] on div at bounding box center [595, 94] width 12 height 12
click at [596, 112] on div at bounding box center [595, 113] width 12 height 12
drag, startPoint x: 590, startPoint y: 134, endPoint x: 595, endPoint y: 135, distance: 5.3
click at [590, 134] on div "Checkout" at bounding box center [584, 135] width 44 height 17
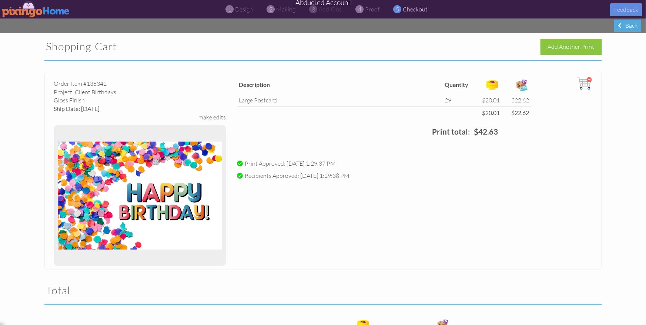
click at [36, 7] on img at bounding box center [36, 9] width 68 height 17
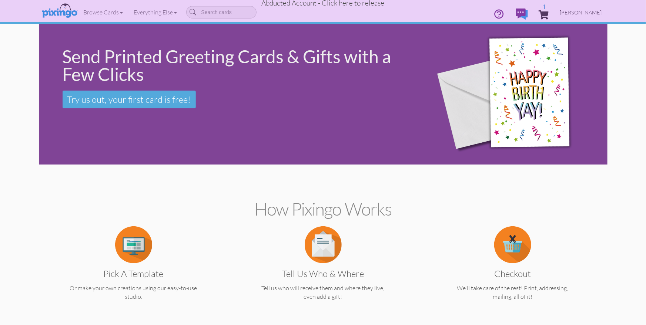
click at [589, 15] on span "[PERSON_NAME]" at bounding box center [581, 12] width 42 height 6
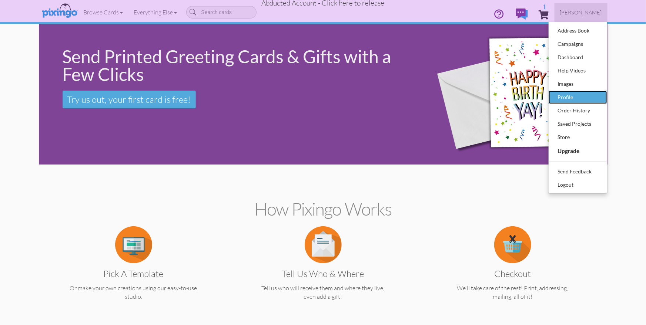
drag, startPoint x: 573, startPoint y: 92, endPoint x: 585, endPoint y: 95, distance: 12.4
click at [573, 92] on div "Profile" at bounding box center [578, 97] width 44 height 11
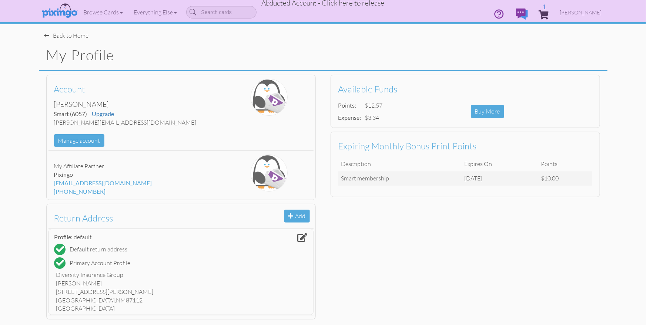
click at [459, 49] on h1 "My Profile" at bounding box center [326, 55] width 561 height 16
click at [549, 13] on span "1" at bounding box center [544, 14] width 10 height 9
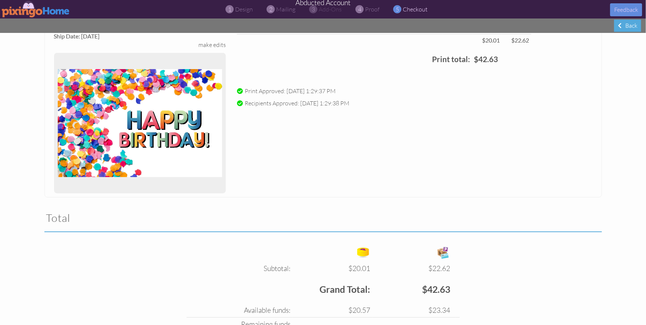
scroll to position [144, 0]
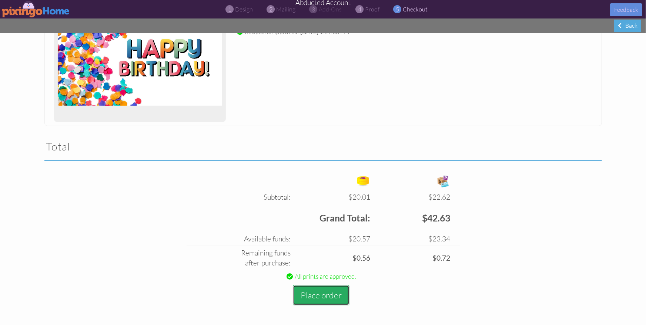
click at [307, 295] on button "Place order" at bounding box center [321, 295] width 57 height 20
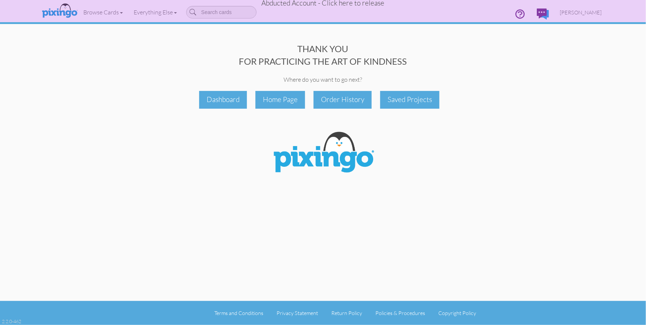
drag, startPoint x: 392, startPoint y: 219, endPoint x: 410, endPoint y: 209, distance: 20.1
click at [392, 219] on div "THANK YOU FOR PRACTICING THE ART OF KINDNESS Where do you want to go next? Dash…" at bounding box center [323, 150] width 568 height 301
click at [342, 4] on span "Abducted Account - Click here to release" at bounding box center [323, 3] width 123 height 9
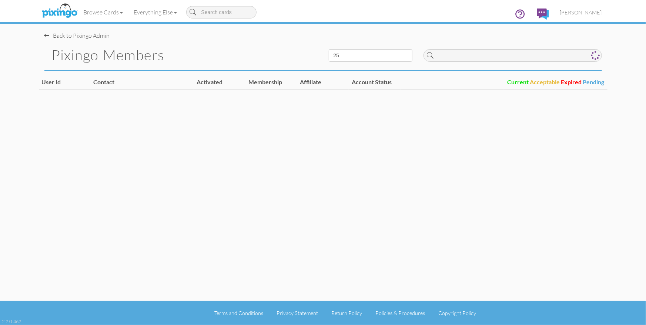
click at [432, 31] on div "Back to Pixingo Admin" at bounding box center [325, 32] width 563 height 16
